Goal: Task Accomplishment & Management: Manage account settings

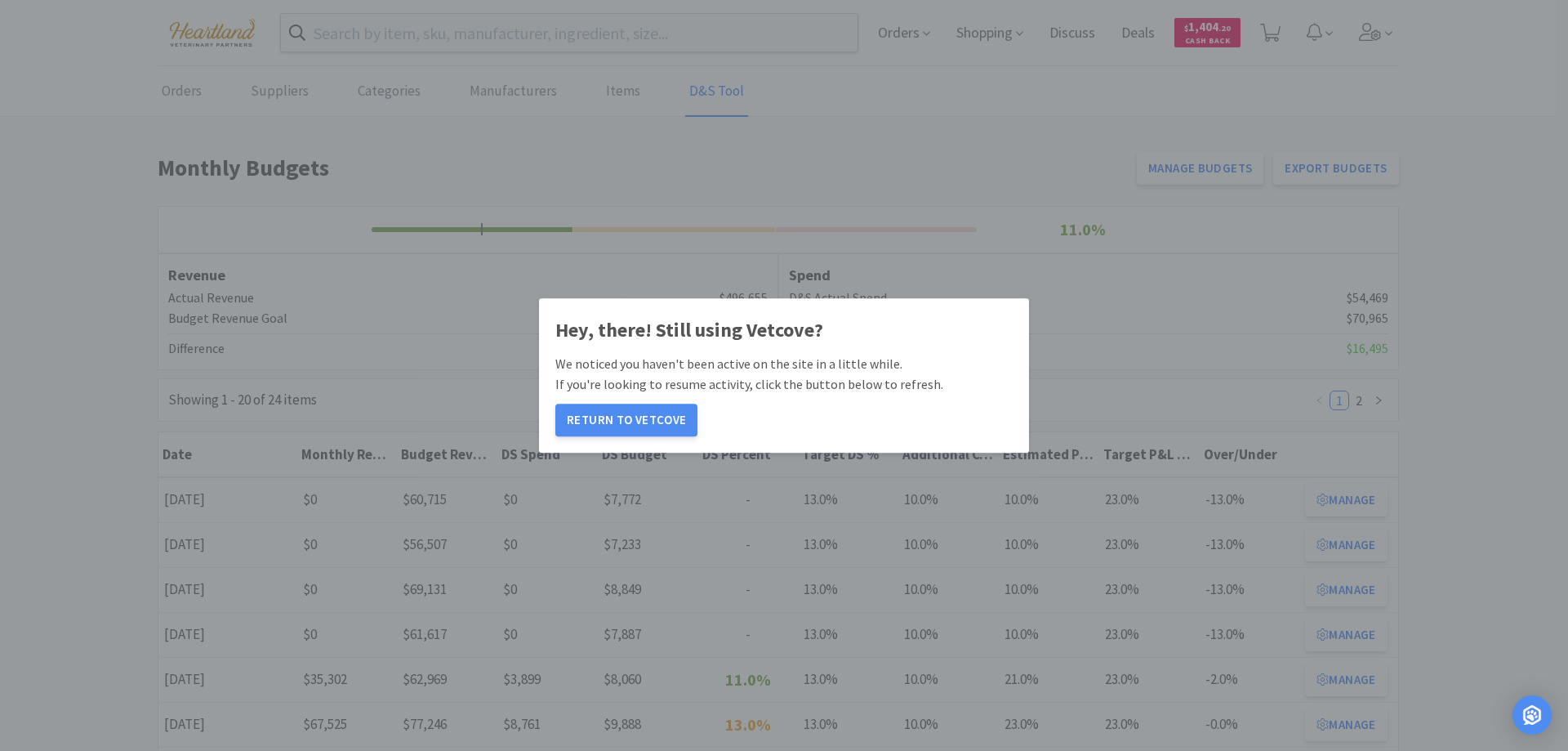
scroll to position [82, 0]
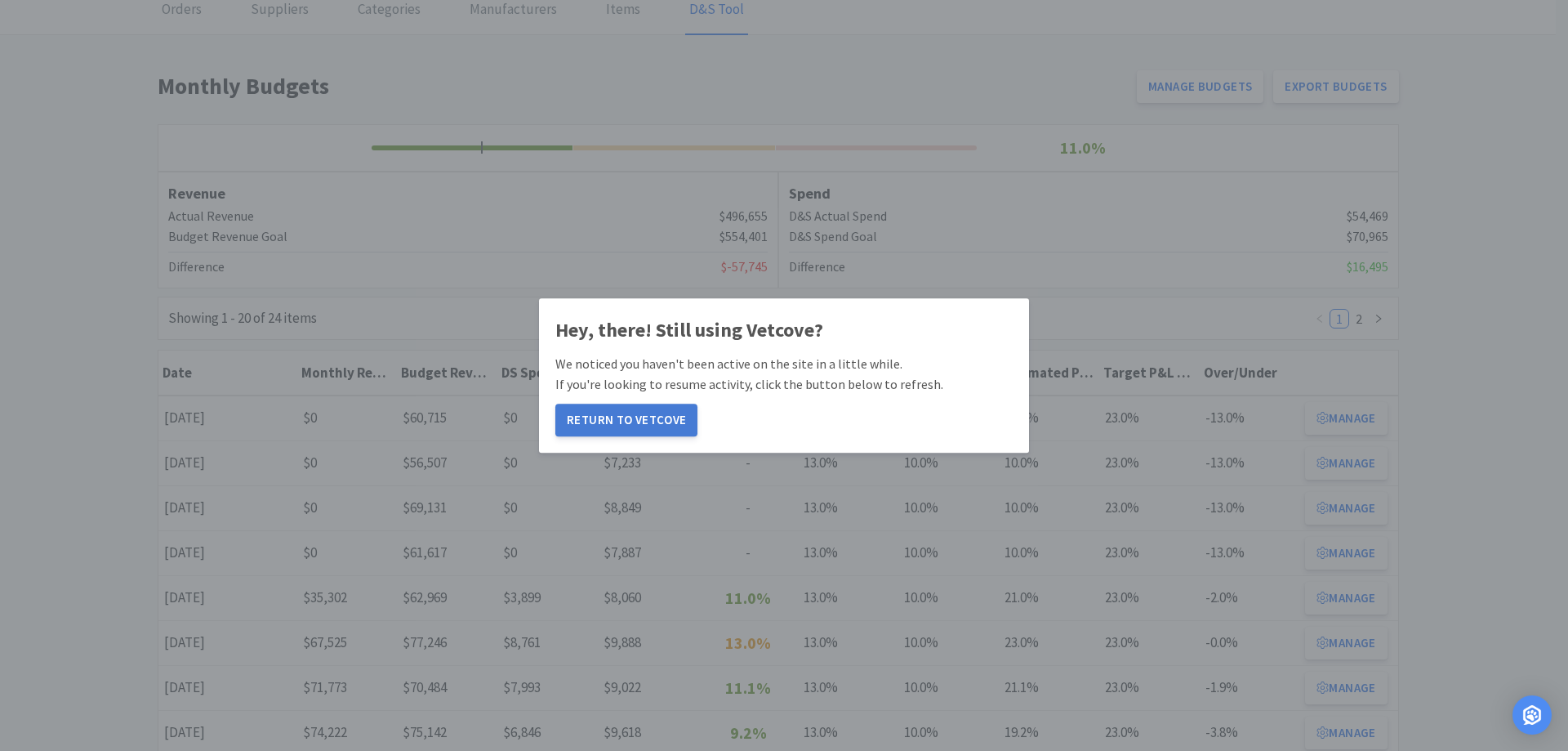
click at [642, 406] on button "Return to Vetcove" at bounding box center [626, 420] width 142 height 33
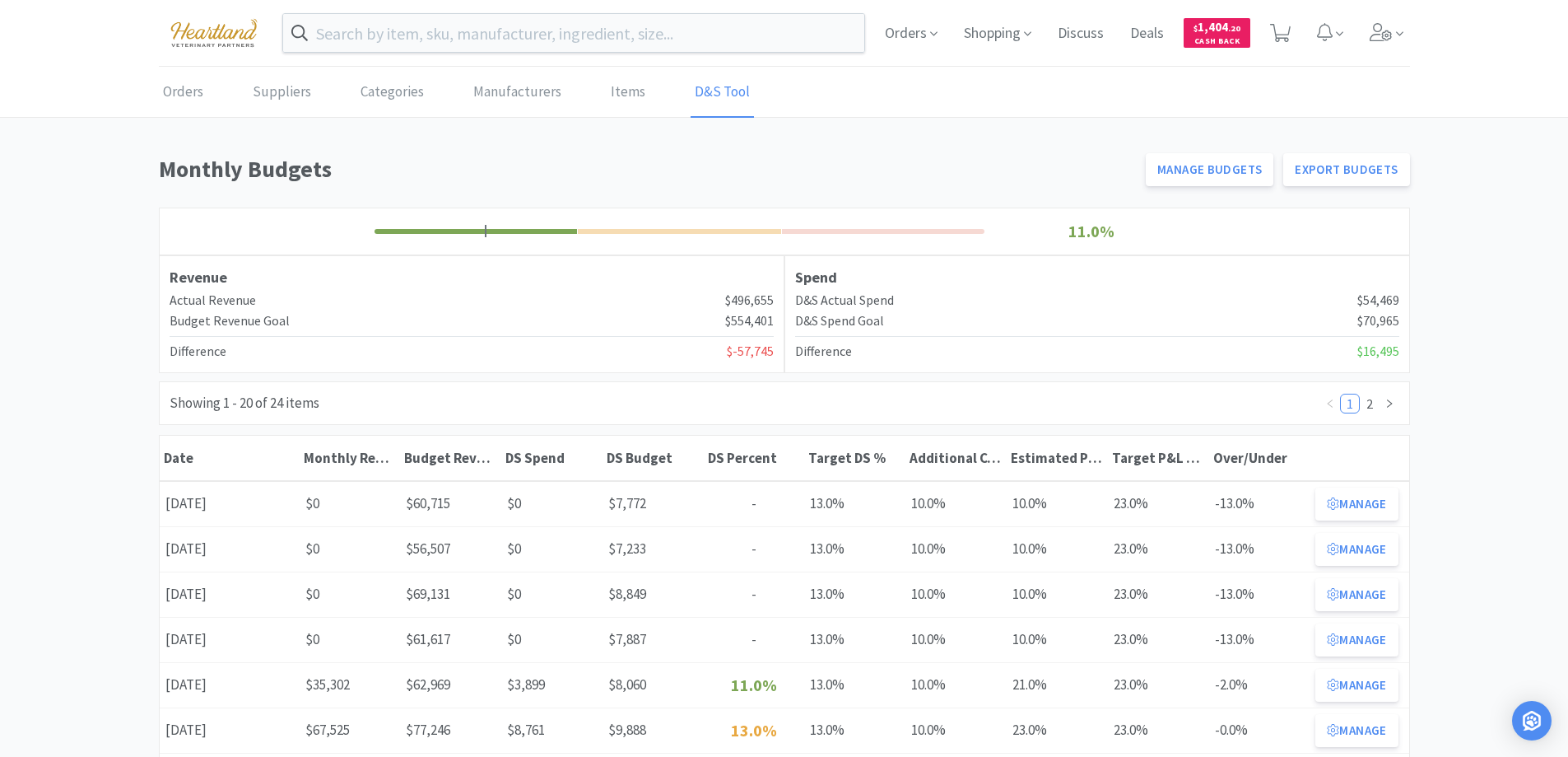
scroll to position [82, 0]
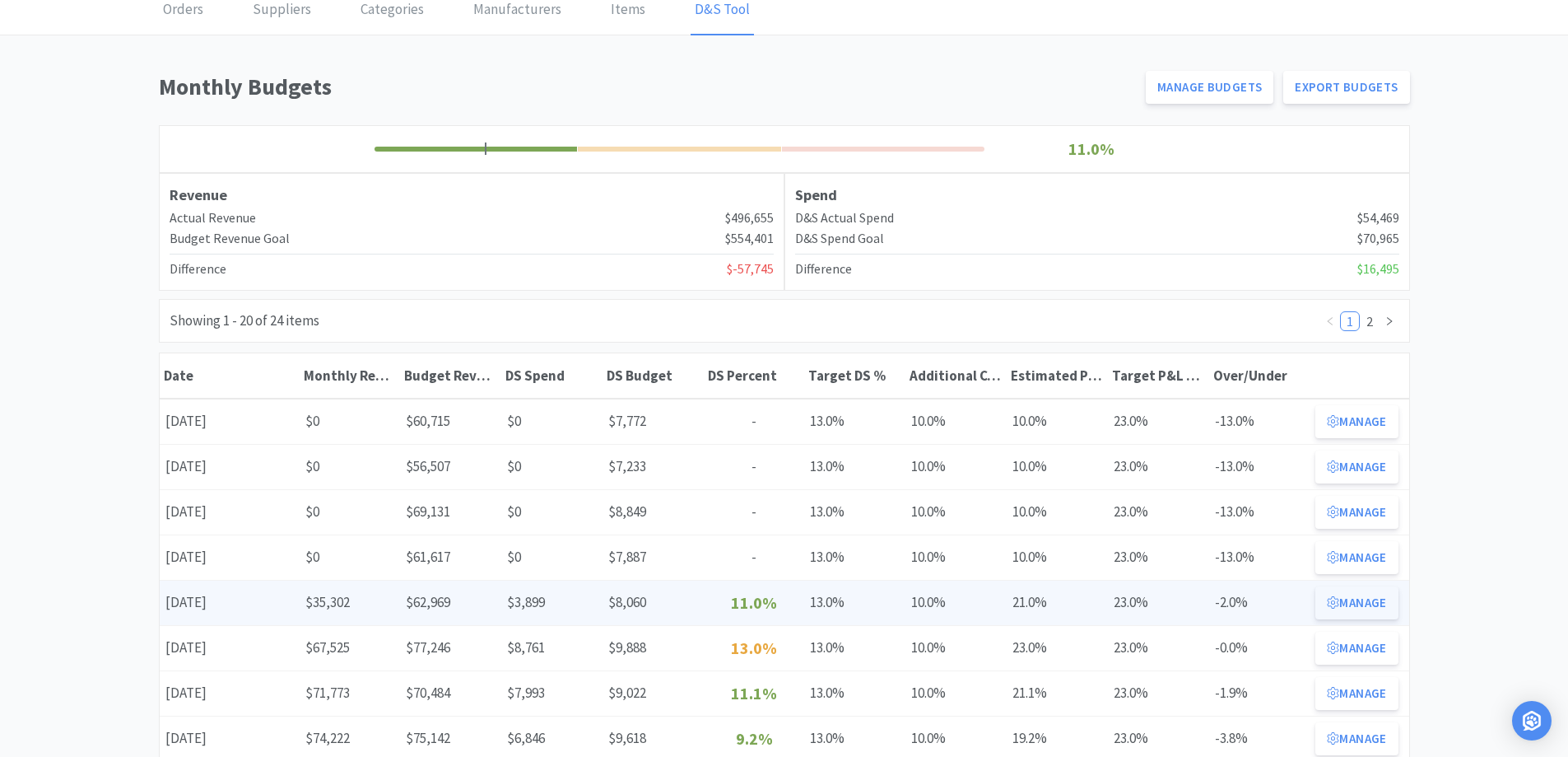
click at [1347, 607] on button "Manage" at bounding box center [1356, 603] width 82 height 33
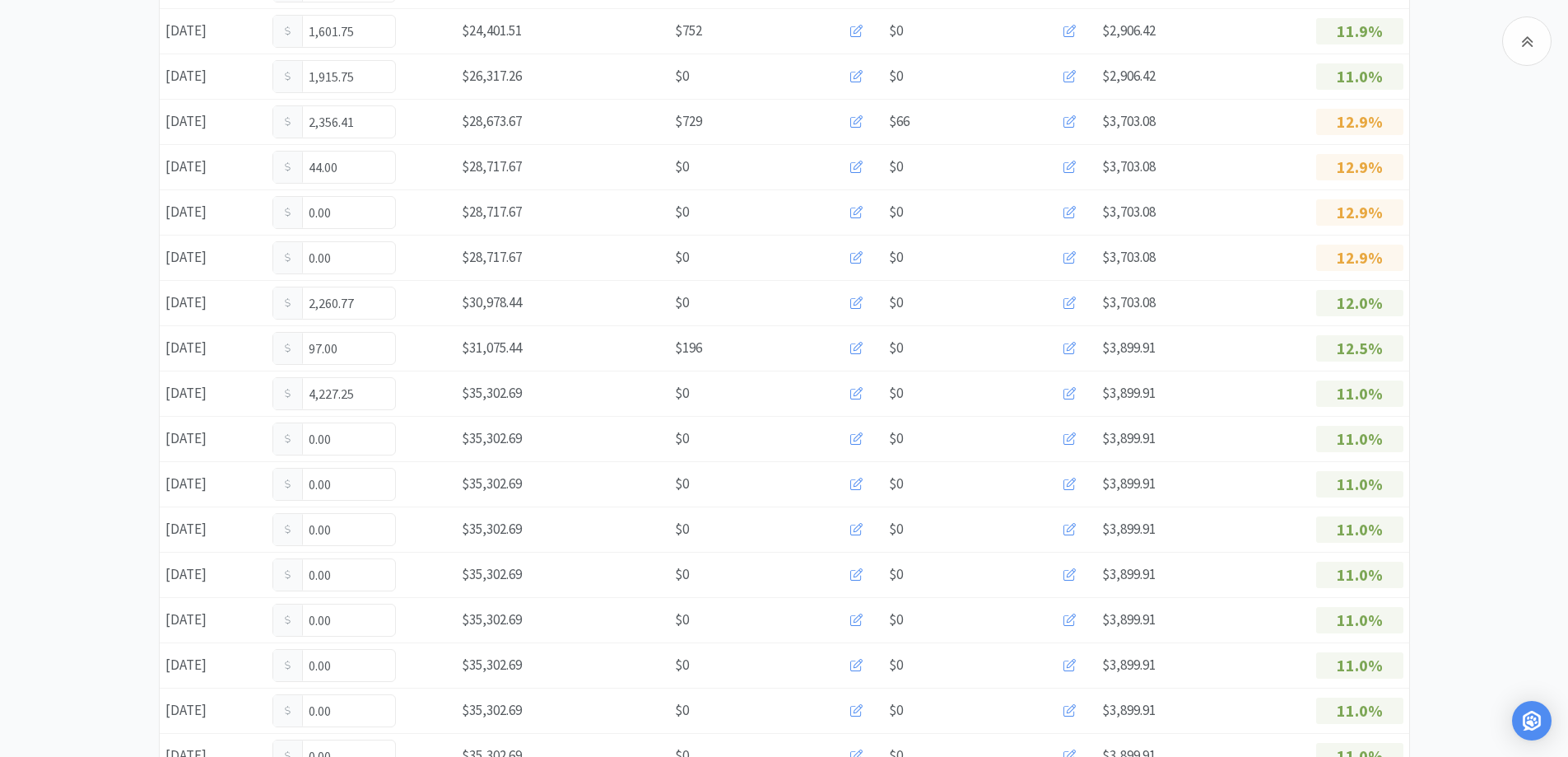
scroll to position [823, 0]
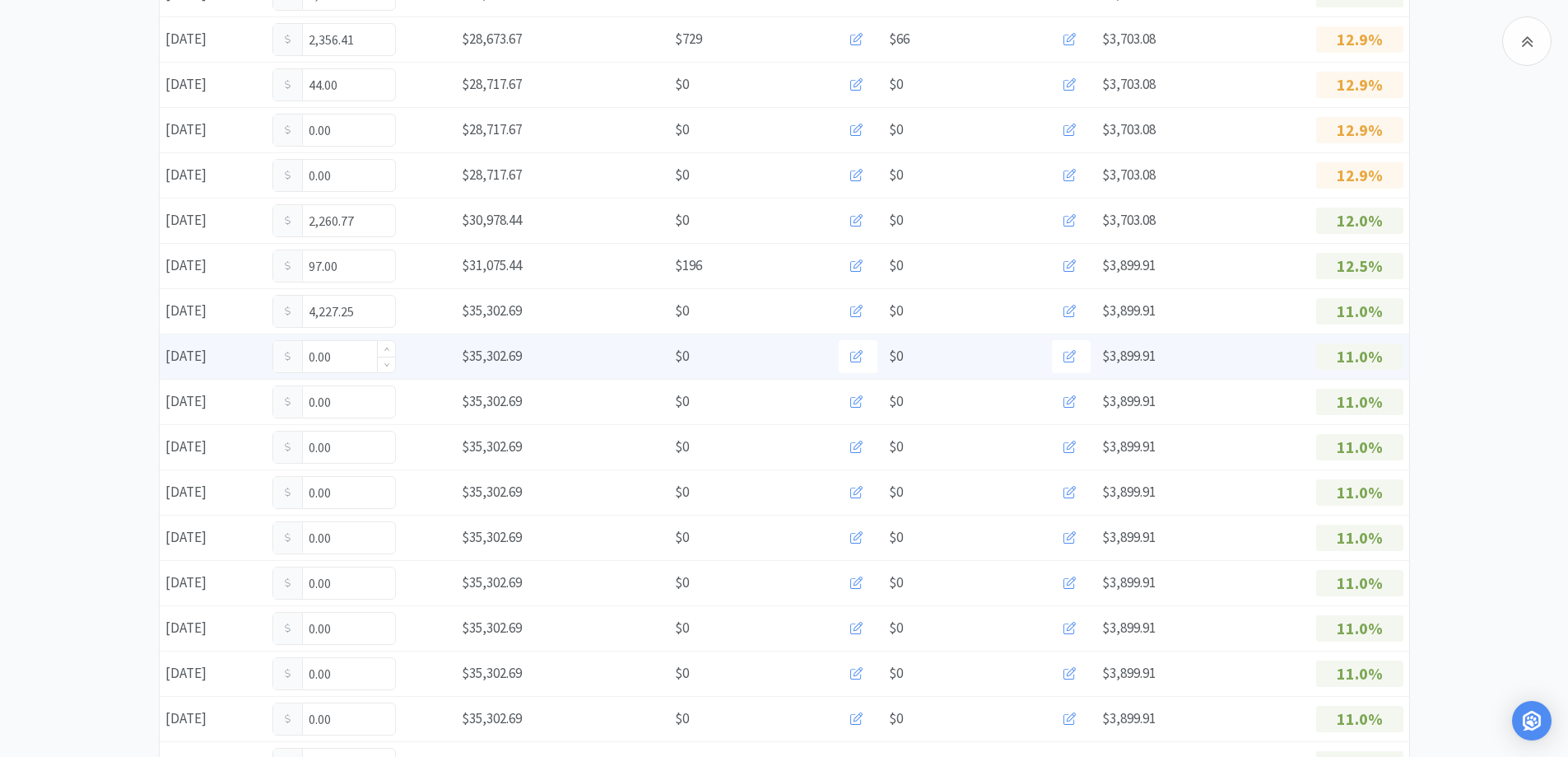
click at [358, 356] on input "0.00" at bounding box center [333, 357] width 121 height 32
type input "0"
type input "32.00"
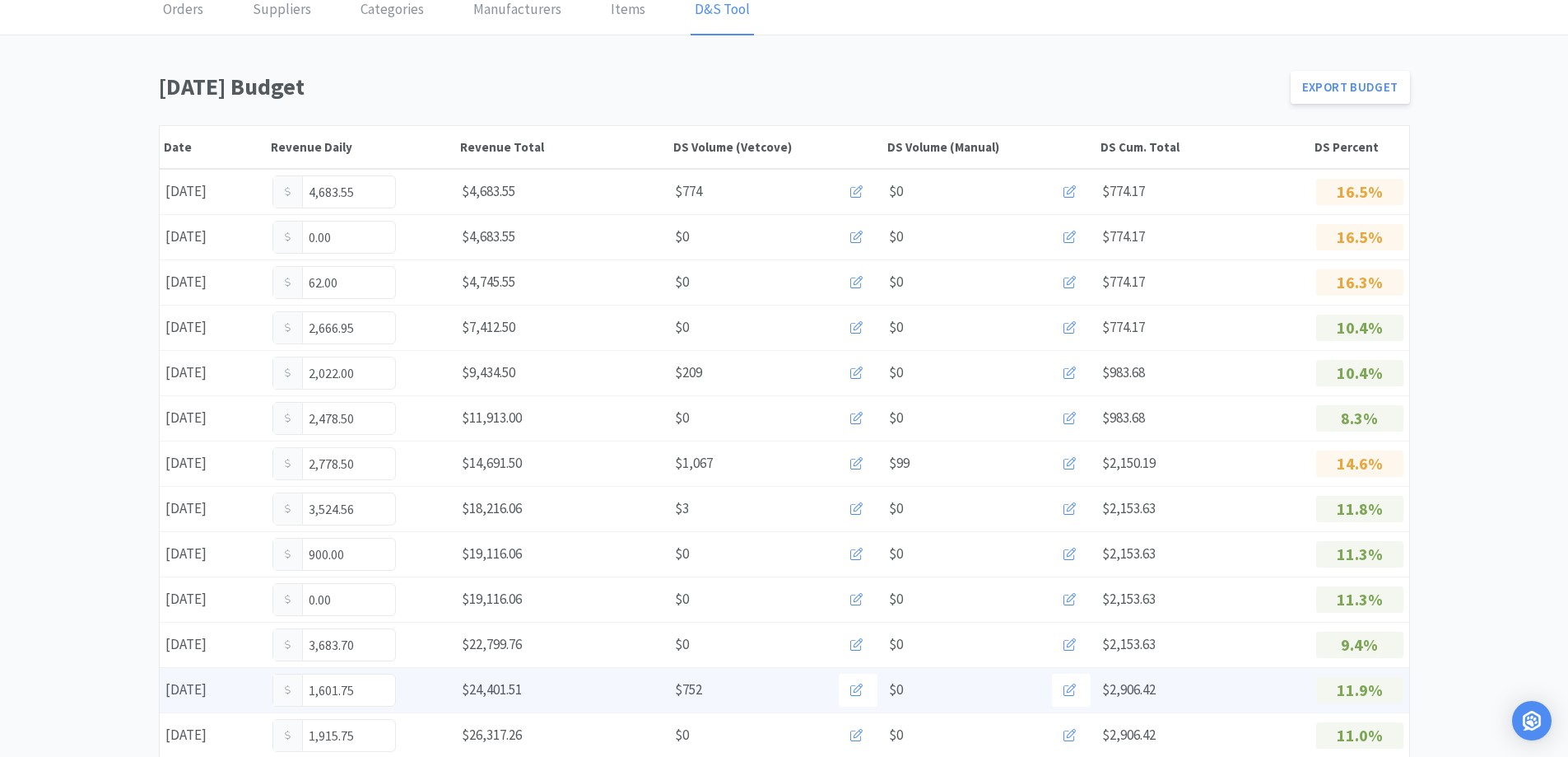
scroll to position [0, 0]
